Goal: Transaction & Acquisition: Book appointment/travel/reservation

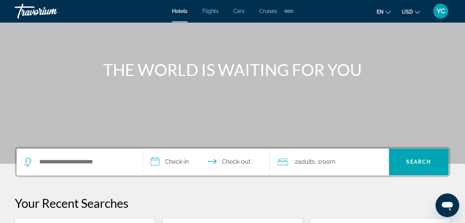
scroll to position [59, 0]
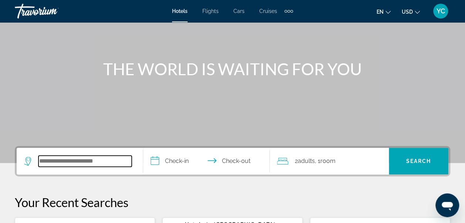
click at [95, 158] on input "Search hotel destination" at bounding box center [84, 160] width 93 height 11
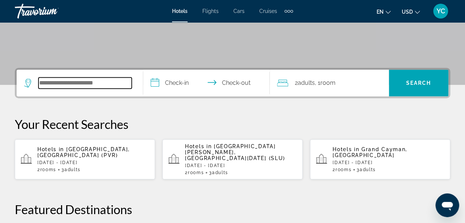
scroll to position [181, 0]
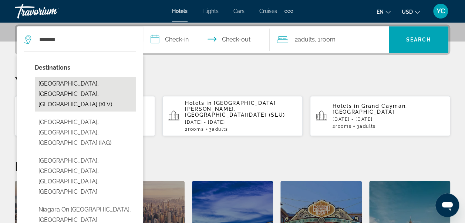
click at [90, 83] on button "Niagara Falls, ON, Canada (XLV)" at bounding box center [85, 94] width 101 height 35
type input "**********"
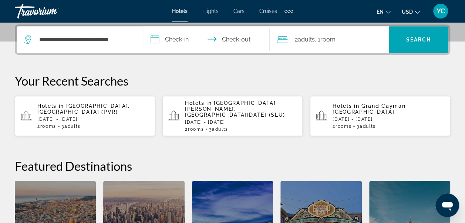
click at [155, 42] on input "**********" at bounding box center [208, 40] width 130 height 29
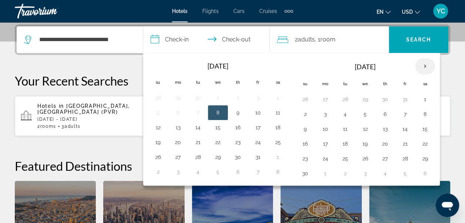
click at [422, 65] on th "Next month" at bounding box center [425, 66] width 20 height 16
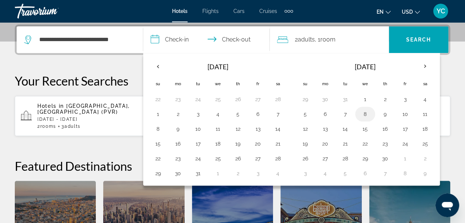
click at [363, 112] on button "8" at bounding box center [365, 114] width 12 height 10
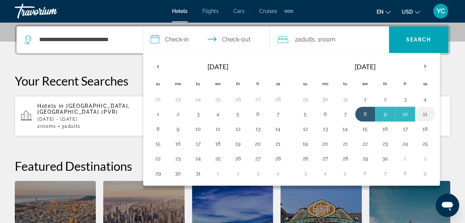
click at [419, 111] on button "11" at bounding box center [425, 114] width 12 height 10
type input "**********"
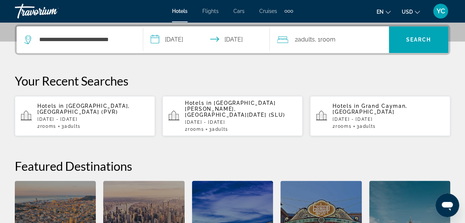
click at [344, 44] on div "2 Adult Adults , 1 Room rooms" at bounding box center [333, 39] width 112 height 10
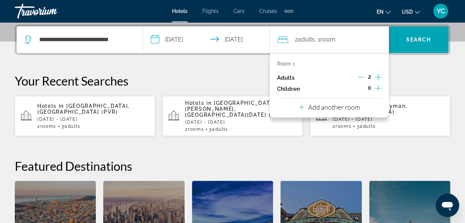
click at [300, 108] on icon "Travelers: 2 adults, 0 children" at bounding box center [302, 106] width 6 height 9
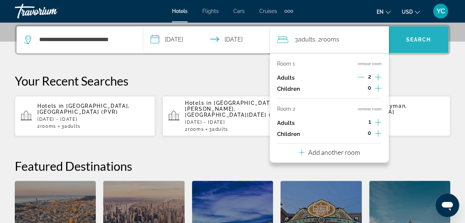
click at [420, 41] on span "Search" at bounding box center [418, 40] width 25 height 6
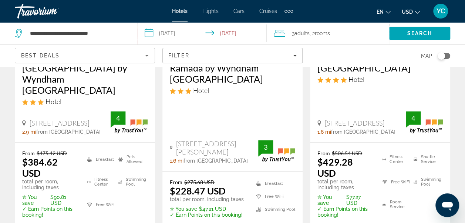
scroll to position [446, 0]
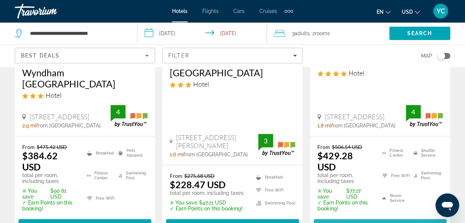
click at [409, 216] on span "Main content" at bounding box center [380, 225] width 133 height 18
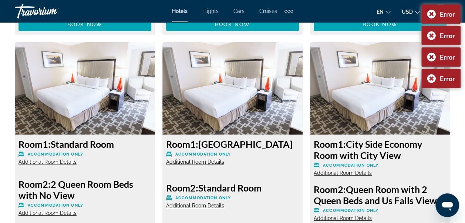
scroll to position [3893, 0]
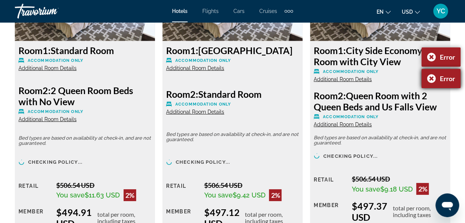
click at [428, 77] on div "Error" at bounding box center [440, 78] width 39 height 19
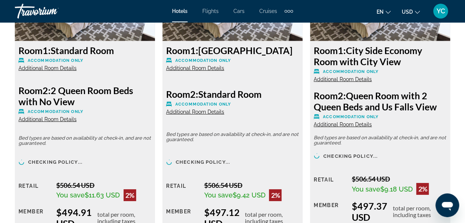
click at [428, 77] on div "Room 1: City Side Economy Room with City View Accommodation Only Additional Roo…" at bounding box center [380, 64] width 133 height 38
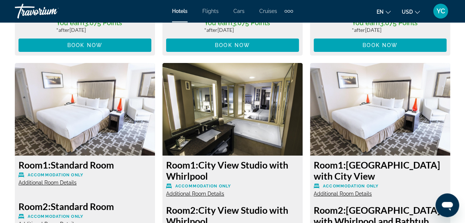
scroll to position [5503, 0]
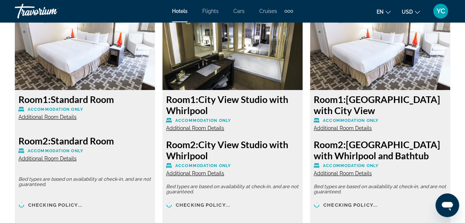
click at [121, 119] on div "Room 1: Standard Room Accommodation Only Additional Room Details" at bounding box center [85, 107] width 133 height 27
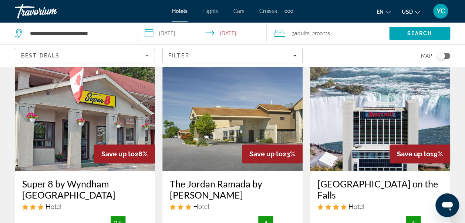
scroll to position [44, 0]
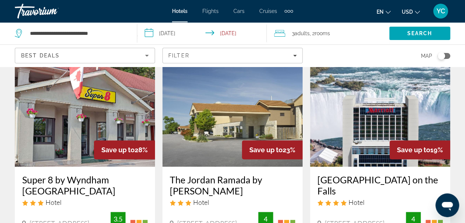
click at [357, 148] on img "Main content" at bounding box center [380, 107] width 140 height 118
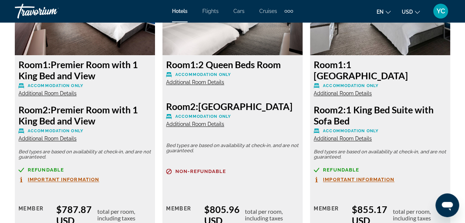
scroll to position [1863, 0]
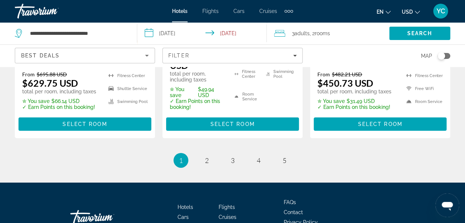
scroll to position [1161, 0]
